Goal: Information Seeking & Learning: Check status

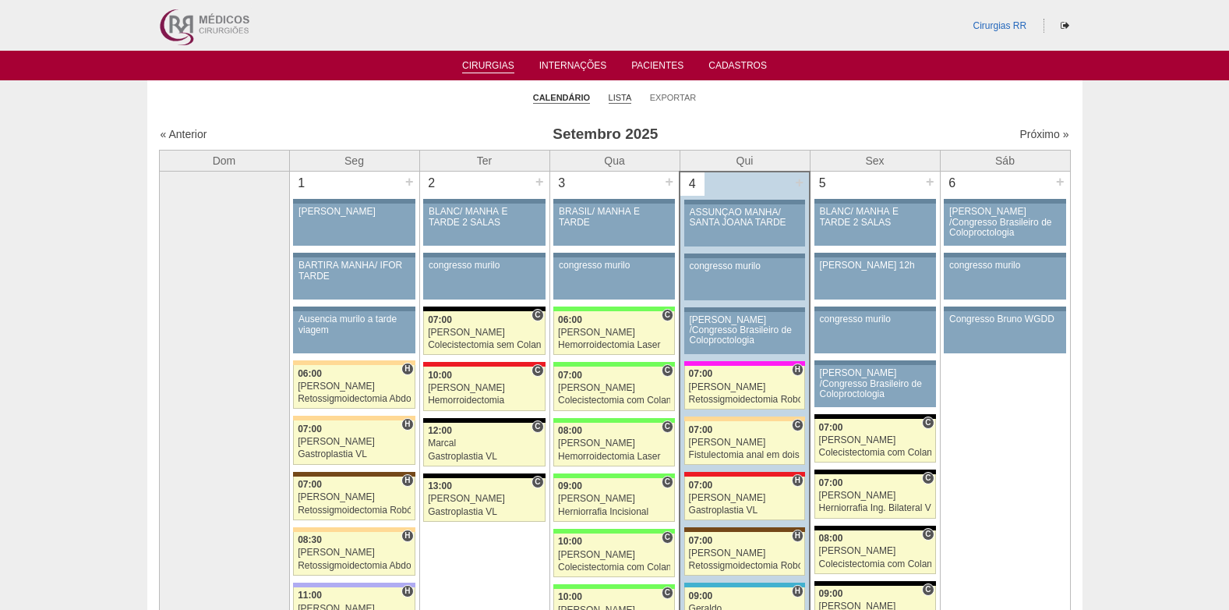
click at [623, 96] on link "Lista" at bounding box center [620, 98] width 23 height 12
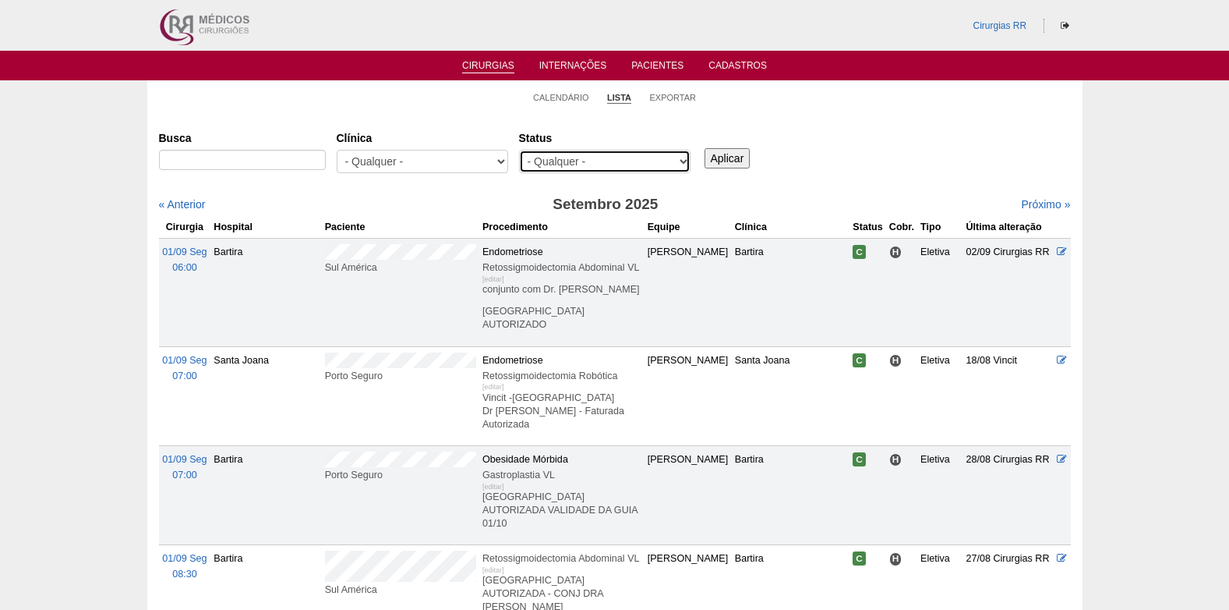
click at [610, 165] on select "- Qualquer - Reservada Confirmada Suspensa Cancelada" at bounding box center [604, 161] width 171 height 23
select select "resr"
click at [519, 150] on select "- Qualquer - Reservada Confirmada Suspensa Cancelada" at bounding box center [604, 161] width 171 height 23
click at [735, 155] on input "Aplicar" at bounding box center [728, 158] width 46 height 20
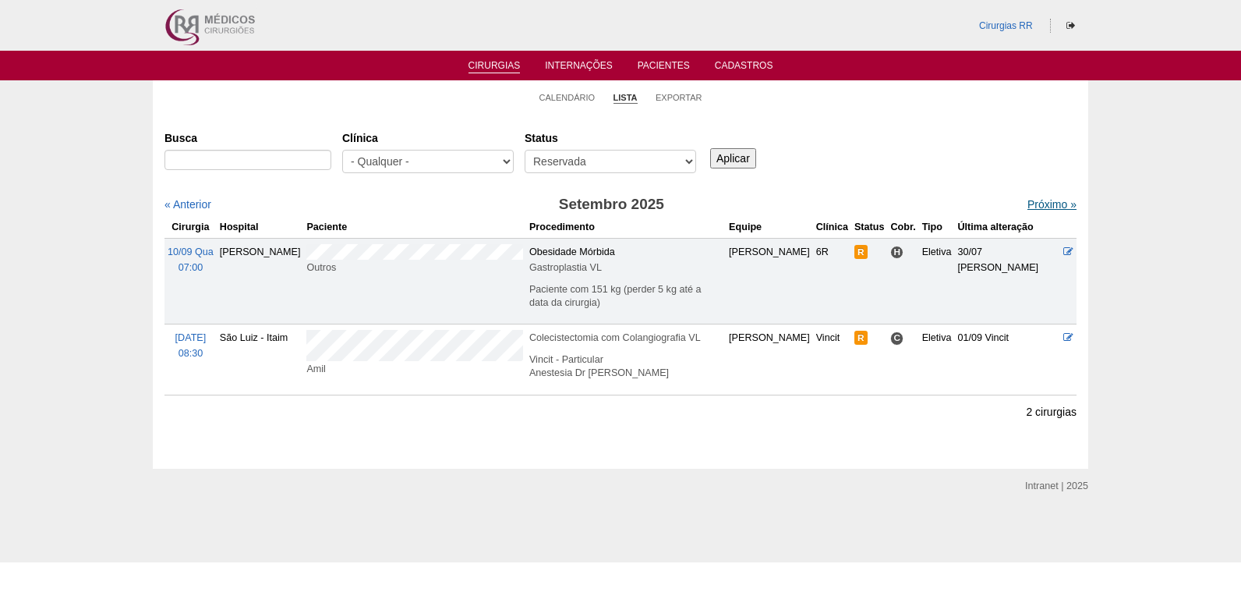
click at [1034, 207] on link "Próximo »" at bounding box center [1051, 204] width 49 height 12
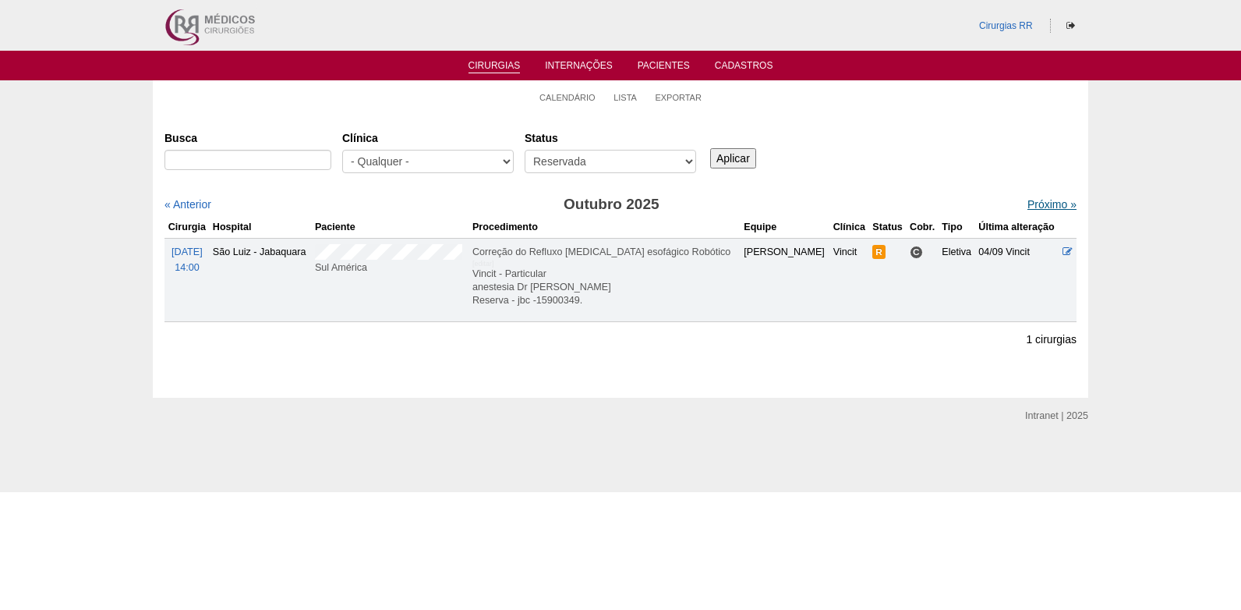
click at [1041, 208] on link "Próximo »" at bounding box center [1051, 204] width 49 height 12
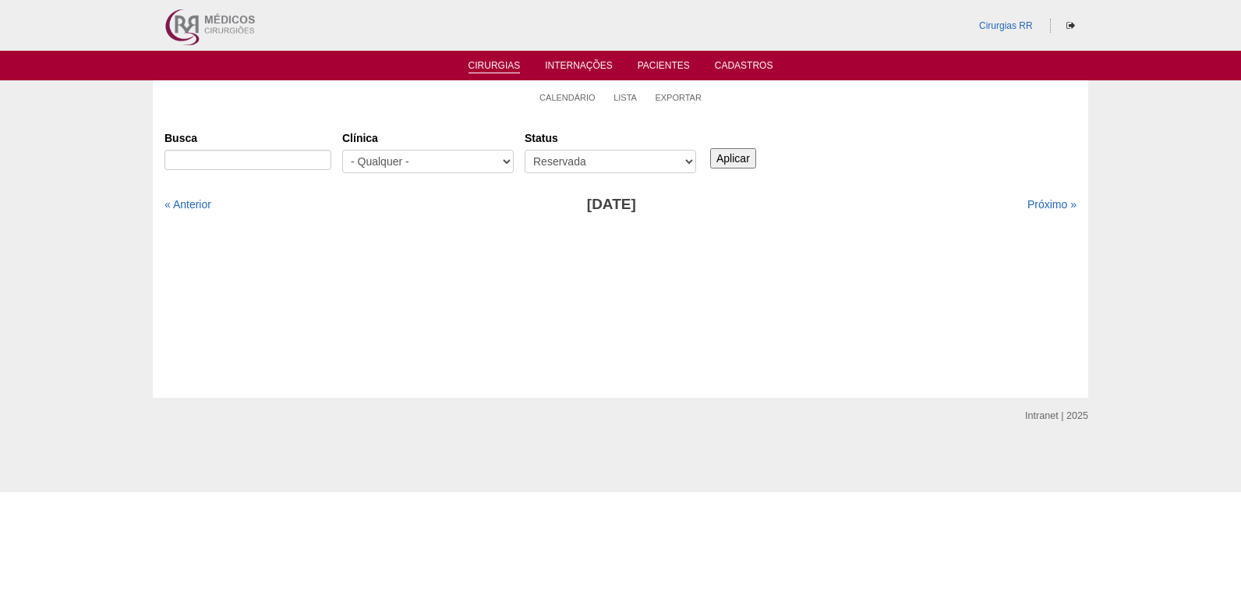
click at [491, 62] on link "Cirurgias" at bounding box center [494, 66] width 52 height 13
